Goal: Entertainment & Leisure: Consume media (video, audio)

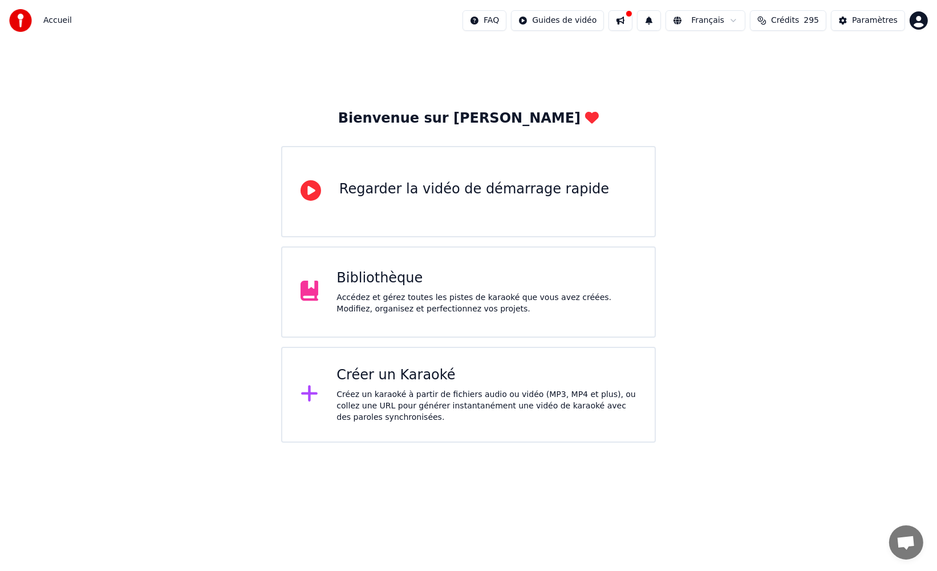
click at [437, 295] on div "Accédez et gérez toutes les pistes de karaoké que vous avez créées. Modifiez, o…" at bounding box center [486, 303] width 300 height 23
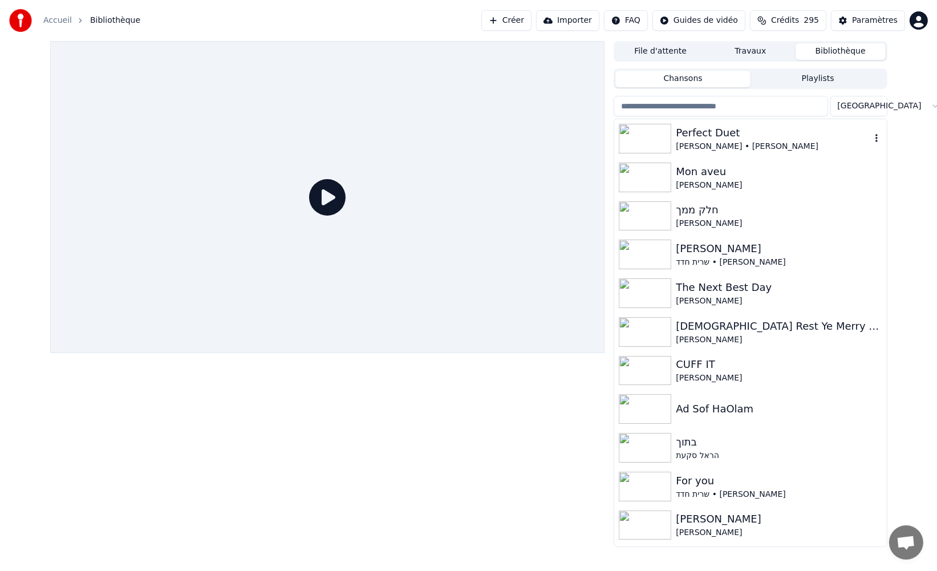
click at [750, 143] on div "[PERSON_NAME] • [PERSON_NAME]" at bounding box center [773, 146] width 194 height 11
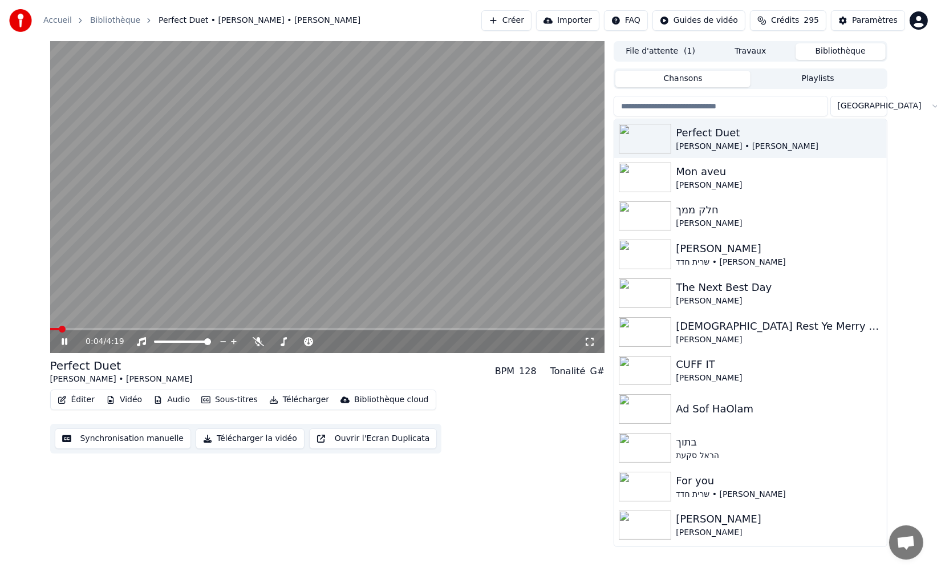
click at [128, 400] on button "Vidéo" at bounding box center [123, 400] width 45 height 16
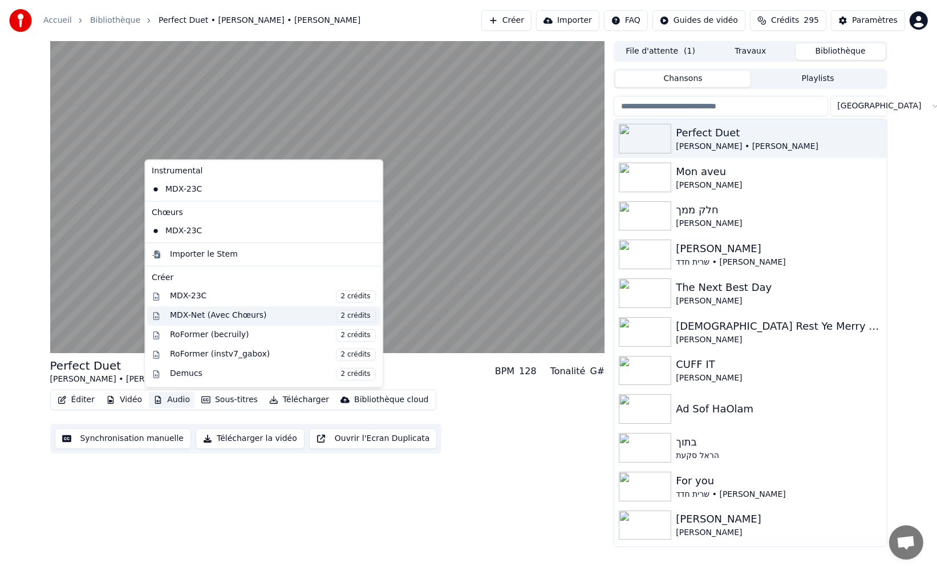
click at [205, 316] on div "MDX-Net (Avec Chœurs) 2 crédits" at bounding box center [273, 316] width 206 height 13
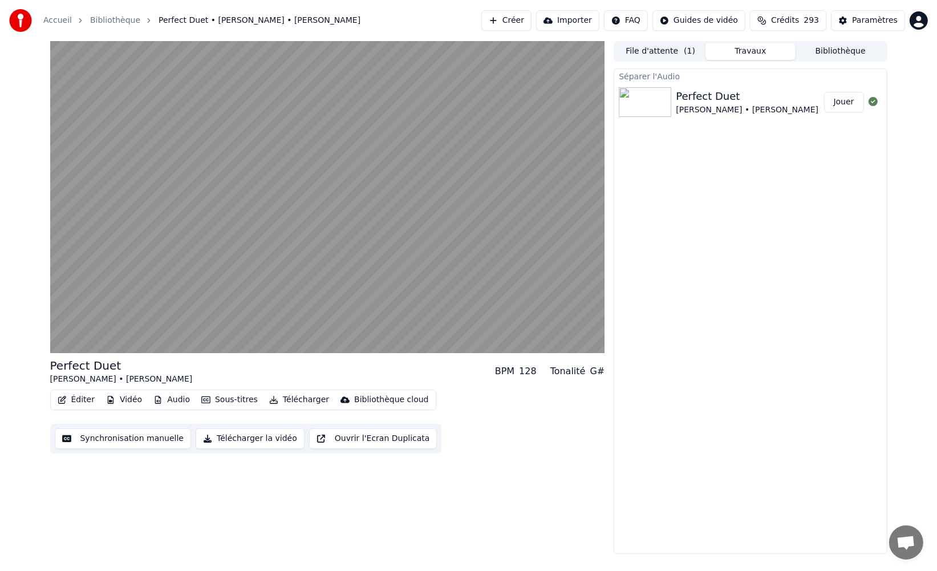
click at [118, 397] on button "Vidéo" at bounding box center [123, 400] width 45 height 16
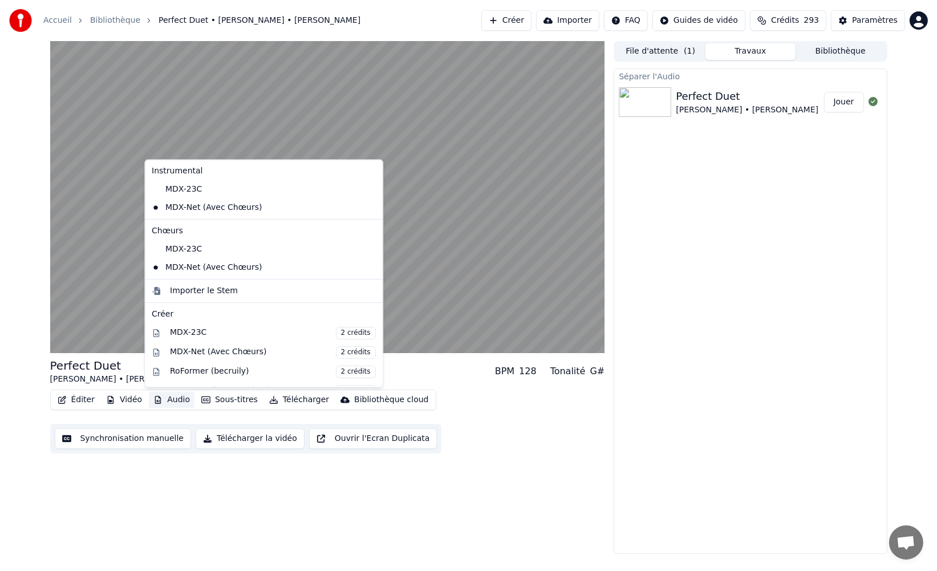
click at [163, 402] on button "Audio" at bounding box center [172, 400] width 46 height 16
click at [166, 396] on button "Audio" at bounding box center [172, 400] width 46 height 16
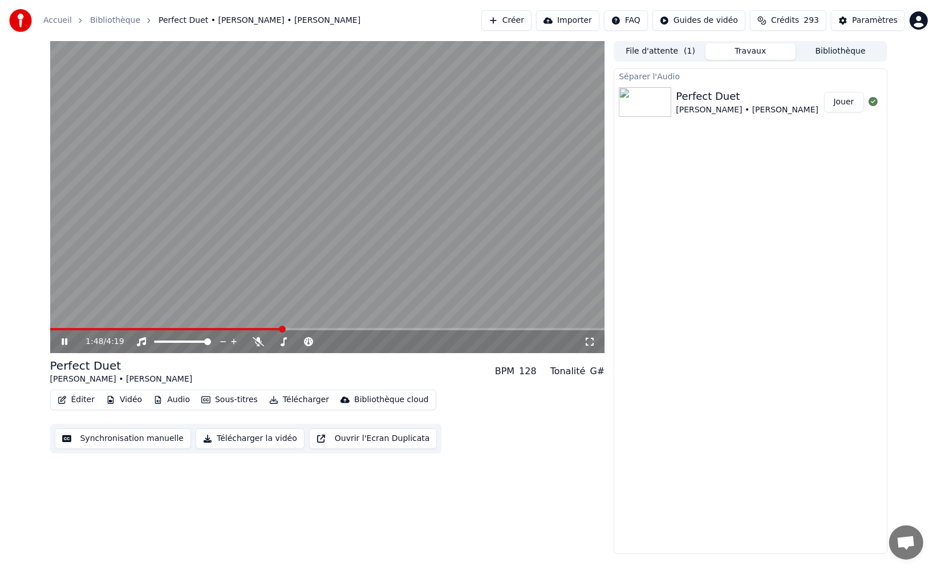
drag, startPoint x: 527, startPoint y: 416, endPoint x: 367, endPoint y: 417, distance: 160.2
click at [527, 416] on div "Éditer Vidéo Audio Sous-titres Télécharger Bibliothèque cloud Synchronisation m…" at bounding box center [327, 421] width 555 height 64
click at [76, 401] on button "Éditer" at bounding box center [76, 400] width 46 height 16
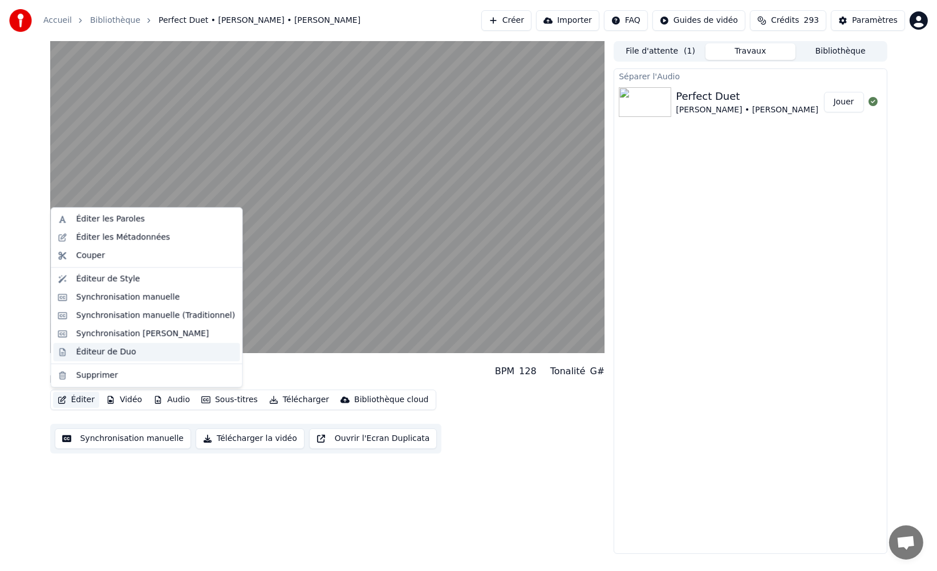
click at [123, 351] on div "Éditeur de Duo" at bounding box center [106, 351] width 60 height 11
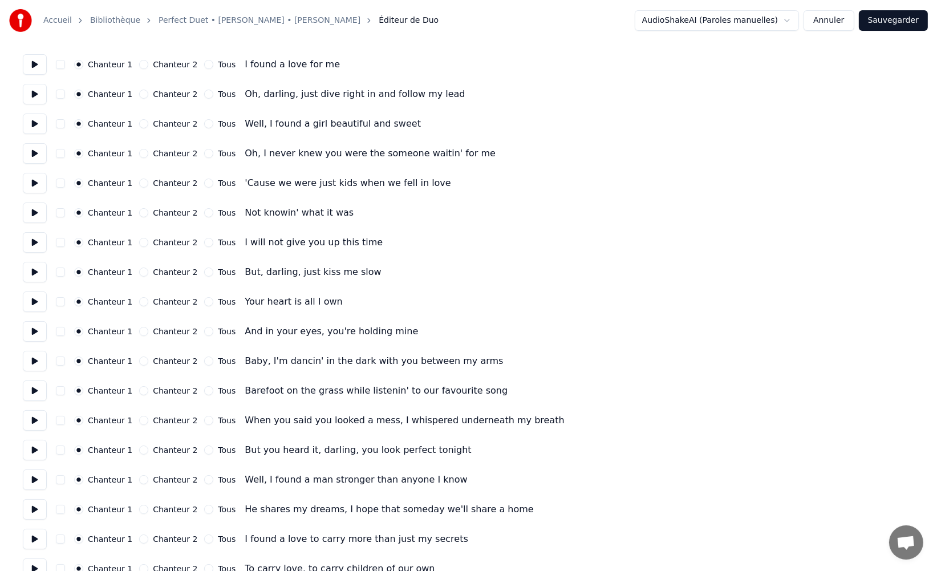
scroll to position [87, 0]
click at [143, 481] on button "Chanteur 2" at bounding box center [143, 479] width 9 height 9
click at [141, 505] on button "Chanteur 2" at bounding box center [143, 509] width 9 height 9
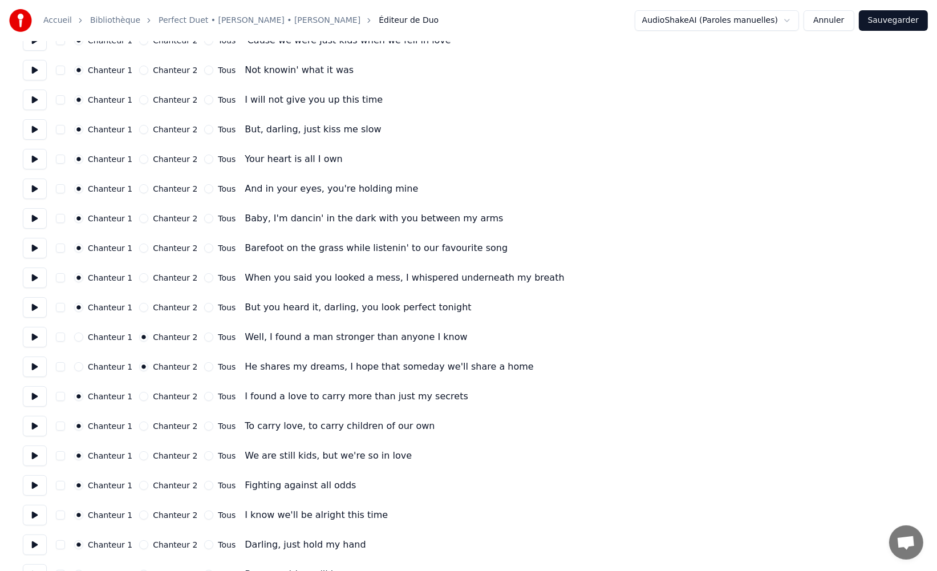
scroll to position [235, 0]
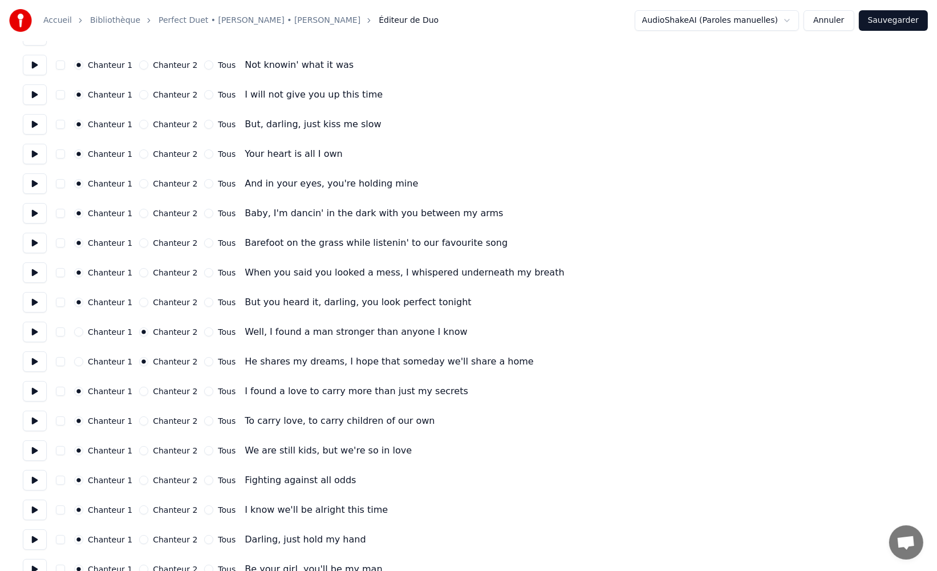
click at [139, 392] on button "Chanteur 2" at bounding box center [143, 391] width 9 height 9
click at [141, 419] on button "Chanteur 2" at bounding box center [143, 420] width 9 height 9
click at [142, 452] on button "Chanteur 2" at bounding box center [143, 450] width 9 height 9
click at [139, 482] on button "Chanteur 2" at bounding box center [143, 479] width 9 height 9
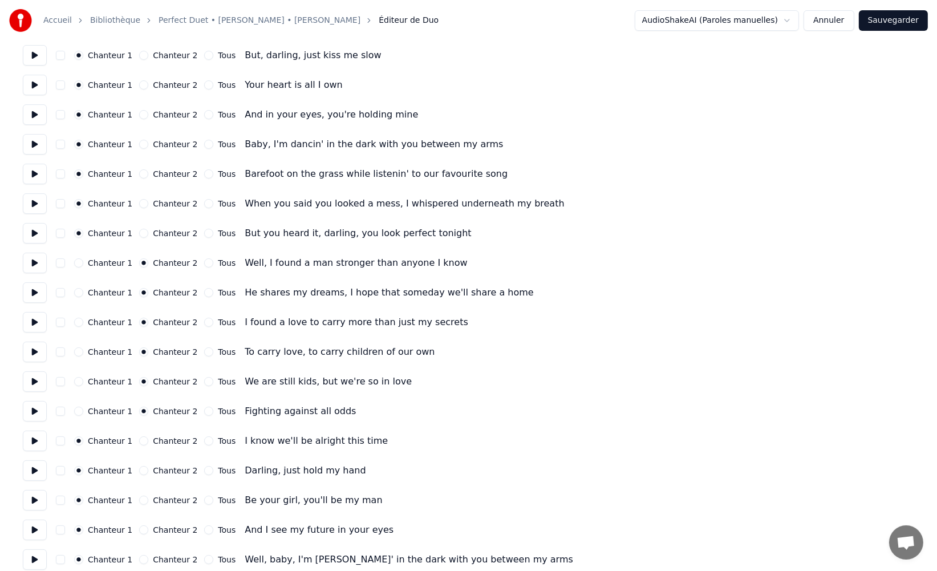
scroll to position [304, 0]
drag, startPoint x: 144, startPoint y: 441, endPoint x: 143, endPoint y: 447, distance: 6.4
click at [144, 441] on div "Chanteur 2" at bounding box center [168, 440] width 58 height 9
click at [140, 462] on div "Chanteur 1 Chanteur 2 Tous Darling, just hold my hand" at bounding box center [468, 470] width 891 height 21
click at [140, 438] on button "Chanteur 2" at bounding box center [143, 440] width 9 height 9
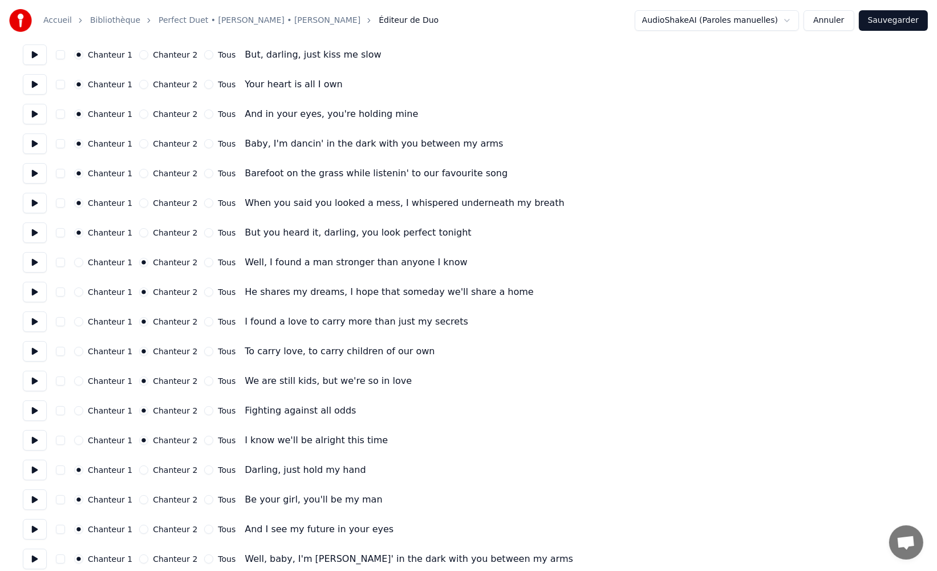
click at [140, 469] on button "Chanteur 2" at bounding box center [143, 469] width 9 height 9
click at [139, 502] on button "Chanteur 2" at bounding box center [143, 499] width 9 height 9
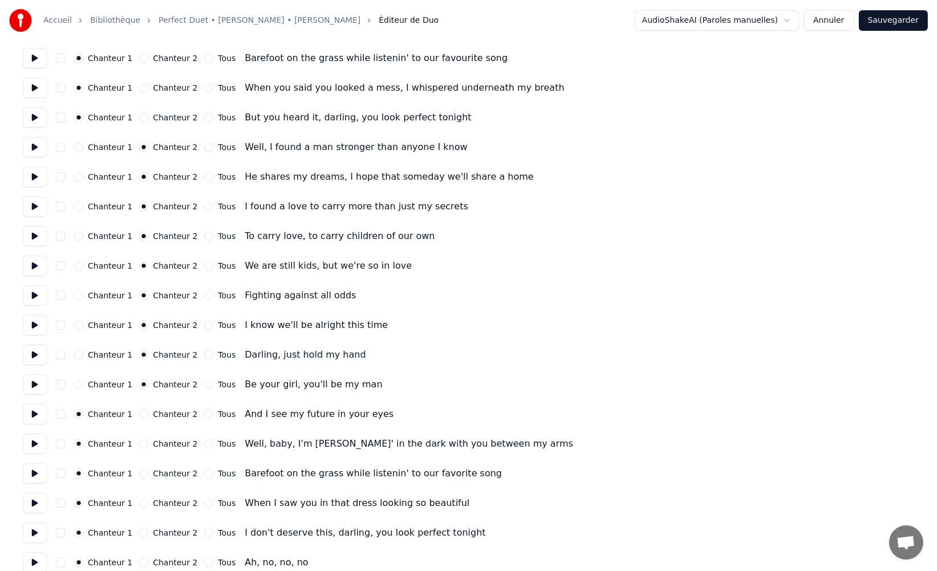
scroll to position [448, 0]
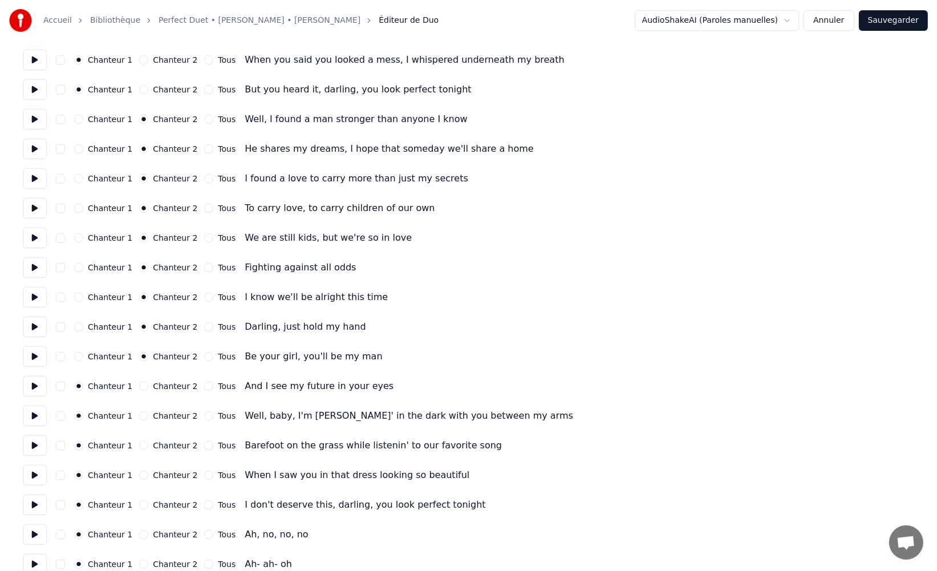
click at [139, 384] on button "Chanteur 2" at bounding box center [143, 385] width 9 height 9
click at [140, 416] on button "Chanteur 2" at bounding box center [143, 415] width 9 height 9
click at [139, 447] on button "Chanteur 2" at bounding box center [143, 445] width 9 height 9
click at [206, 445] on div "Tous" at bounding box center [219, 445] width 31 height 9
click at [204, 445] on button "Tous" at bounding box center [208, 445] width 9 height 9
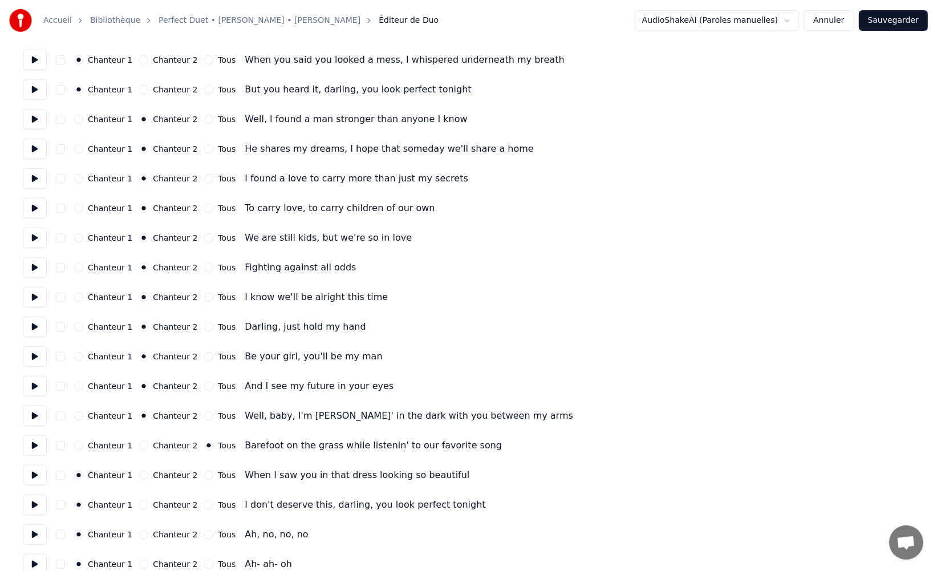
click at [141, 505] on button "Chanteur 2" at bounding box center [143, 504] width 9 height 9
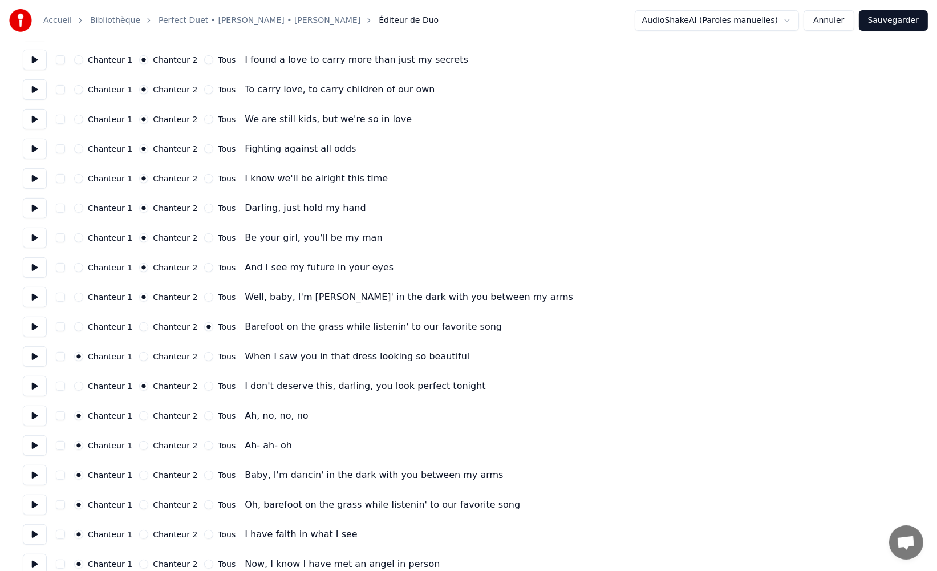
scroll to position [567, 0]
click at [141, 417] on button "Chanteur 2" at bounding box center [143, 414] width 9 height 9
click at [140, 473] on button "Chanteur 2" at bounding box center [143, 473] width 9 height 9
click at [204, 503] on button "Tous" at bounding box center [208, 503] width 9 height 9
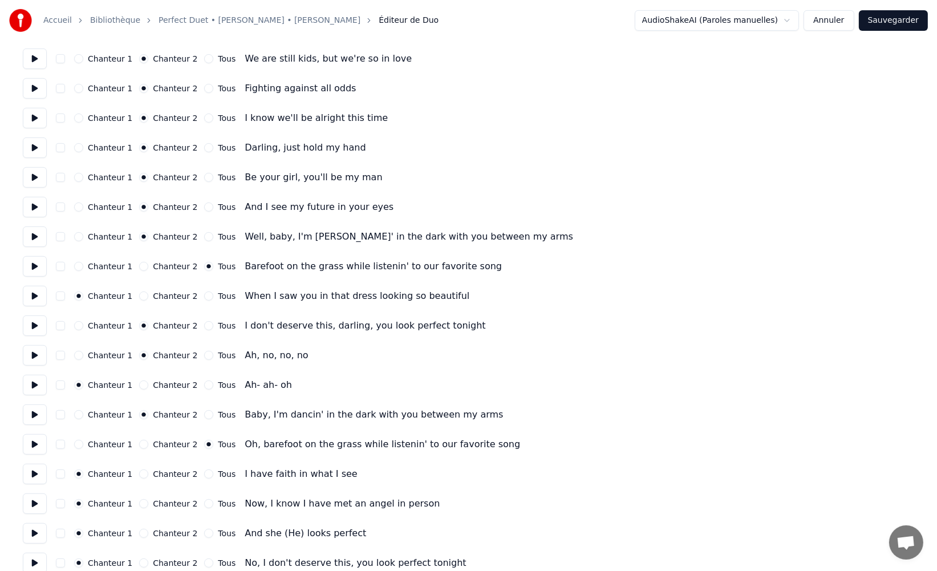
scroll to position [640, 0]
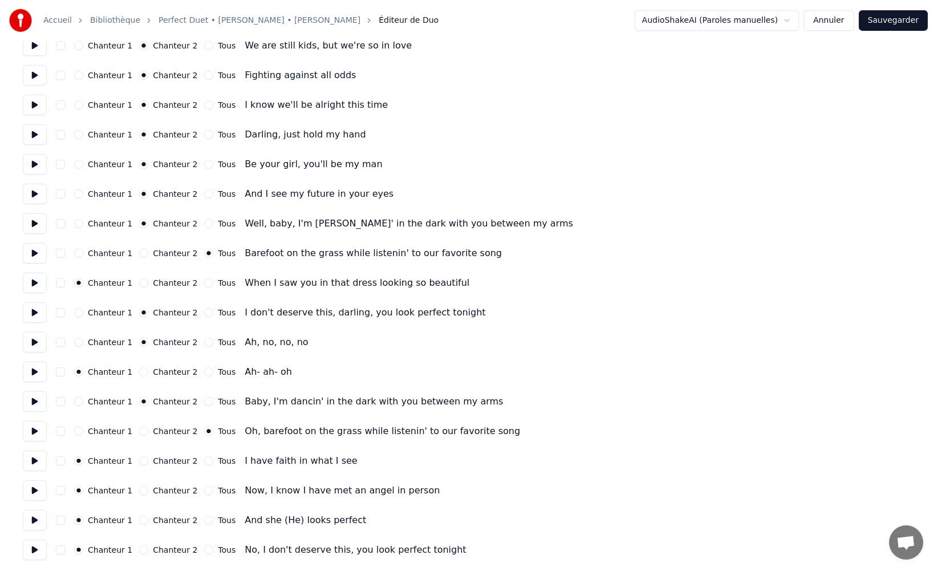
click at [142, 490] on button "Chanteur 2" at bounding box center [143, 490] width 9 height 9
click at [139, 520] on button "Chanteur 2" at bounding box center [143, 519] width 9 height 9
drag, startPoint x: 208, startPoint y: 518, endPoint x: 202, endPoint y: 538, distance: 20.2
click at [207, 518] on div "Tous" at bounding box center [219, 519] width 31 height 9
click at [204, 521] on button "Tous" at bounding box center [208, 519] width 9 height 9
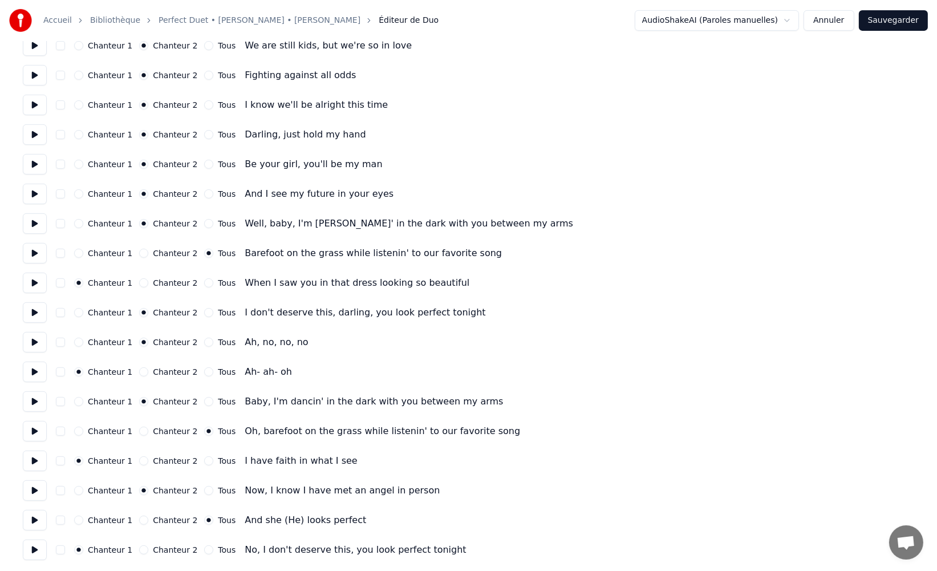
click at [204, 551] on button "Tous" at bounding box center [208, 549] width 9 height 9
click at [893, 22] on button "Sauvegarder" at bounding box center [893, 20] width 69 height 21
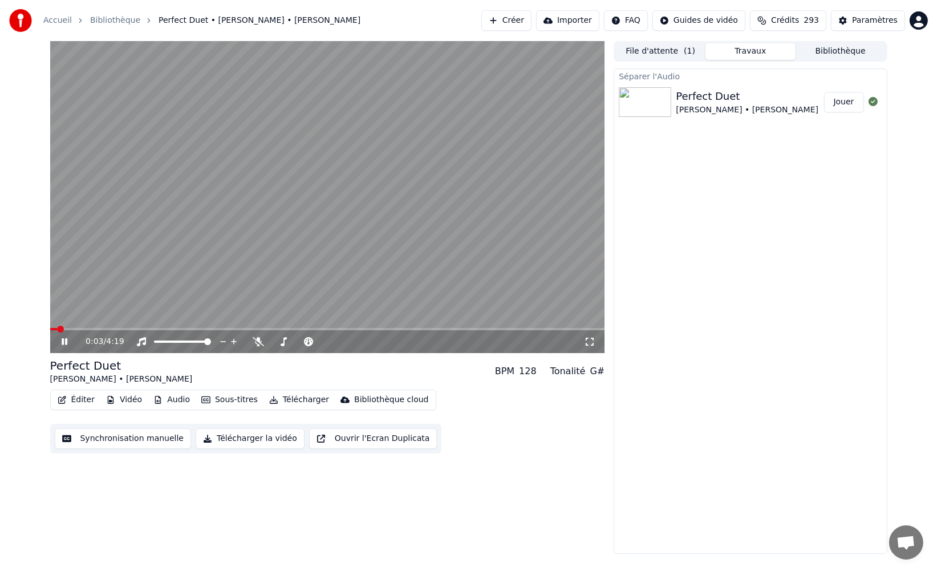
drag, startPoint x: 270, startPoint y: 331, endPoint x: 278, endPoint y: 330, distance: 8.1
click at [277, 330] on div "0:03 / 4:19" at bounding box center [327, 341] width 555 height 23
click at [323, 329] on span at bounding box center [327, 329] width 555 height 2
click at [355, 330] on span at bounding box center [355, 329] width 7 height 7
click at [302, 401] on button "Télécharger" at bounding box center [299, 400] width 69 height 16
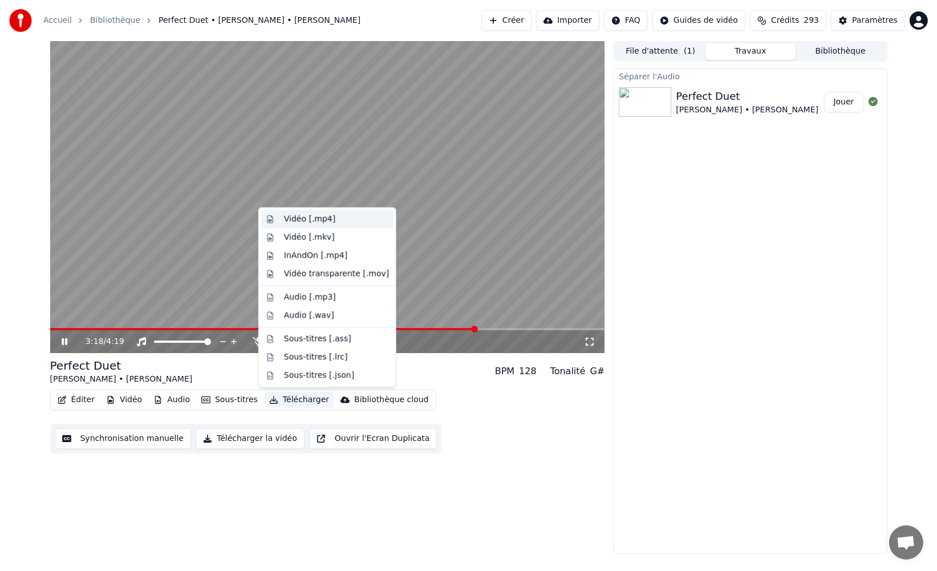
click at [342, 221] on div "Vidéo [.mp4]" at bounding box center [336, 218] width 105 height 11
